Goal: Transaction & Acquisition: Purchase product/service

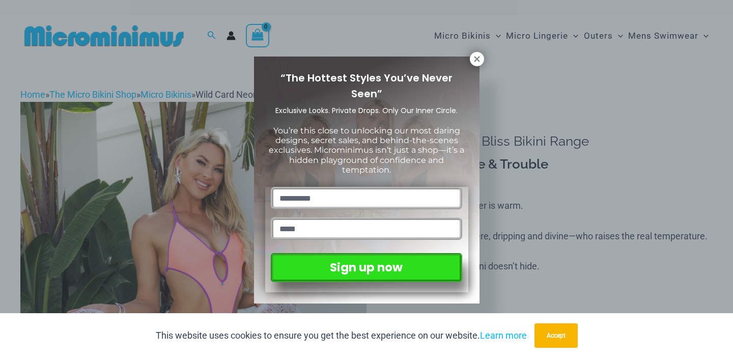
click at [381, 191] on input "text" at bounding box center [366, 198] width 191 height 22
type input "**********"
click at [374, 225] on input "email" at bounding box center [366, 228] width 191 height 22
type input "**********"
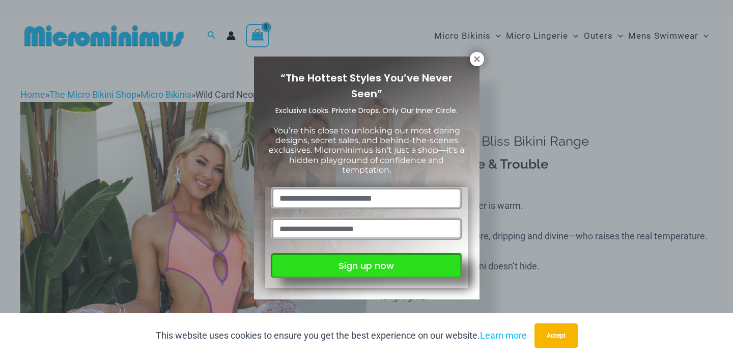
click at [373, 268] on button "Sign up now" at bounding box center [366, 265] width 191 height 25
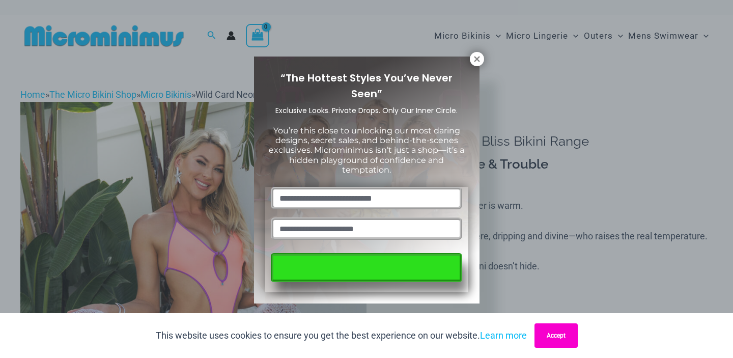
click at [547, 335] on button "Accept" at bounding box center [555, 335] width 43 height 24
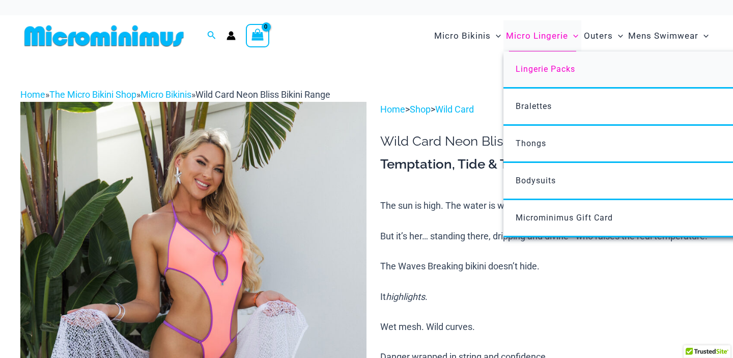
click at [533, 66] on span "Lingerie Packs" at bounding box center [545, 69] width 60 height 10
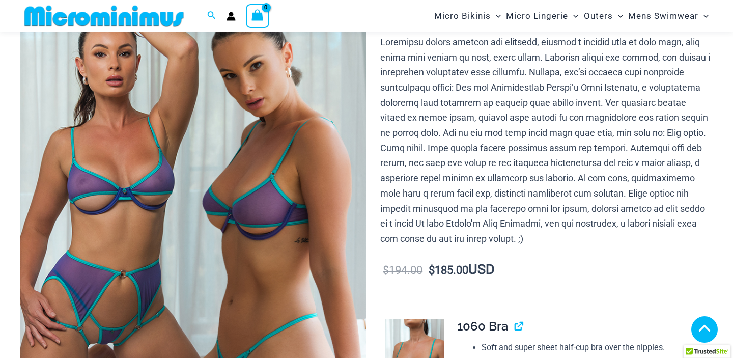
scroll to position [819, 0]
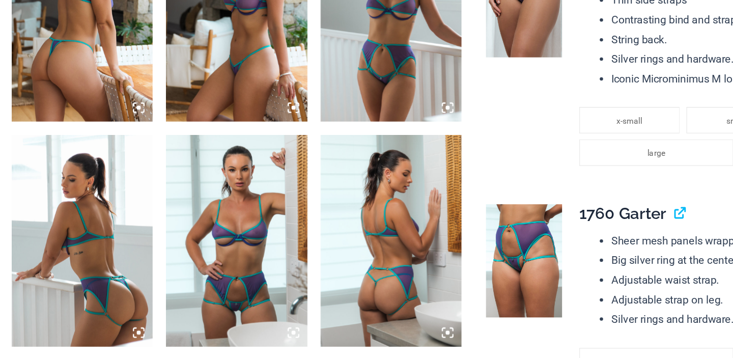
click at [236, 302] on icon at bounding box center [237, 300] width 9 height 9
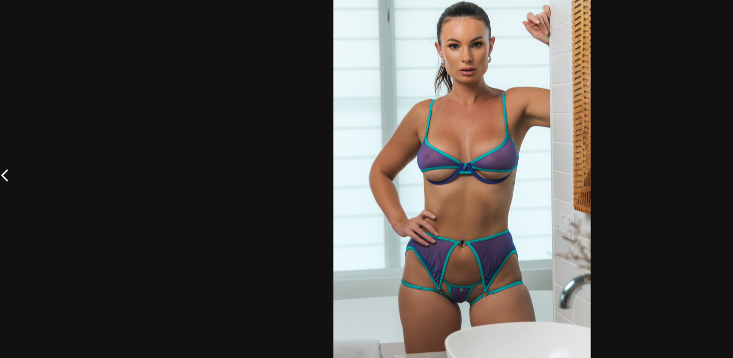
click at [356, 266] on img at bounding box center [367, 179] width 198 height 297
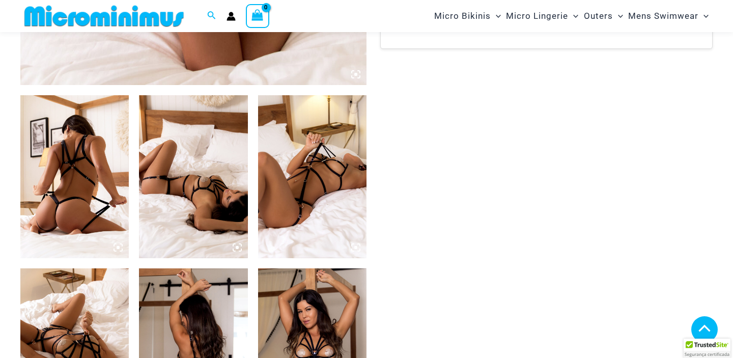
scroll to position [528, 0]
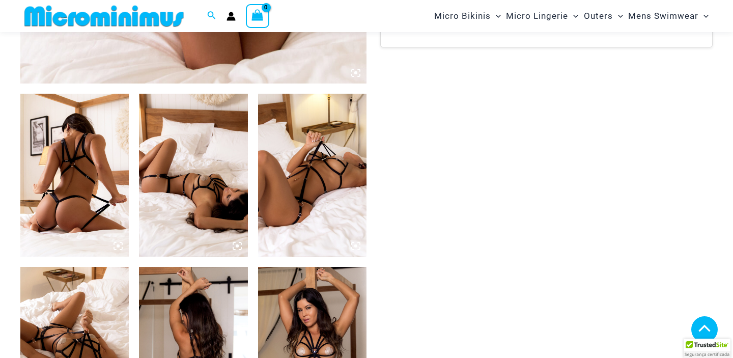
click at [99, 157] on img at bounding box center [74, 175] width 108 height 163
